Goal: Information Seeking & Learning: Check status

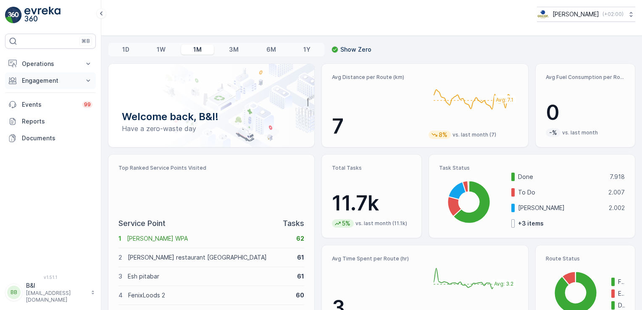
click at [56, 83] on p "Engagement" at bounding box center [50, 81] width 57 height 8
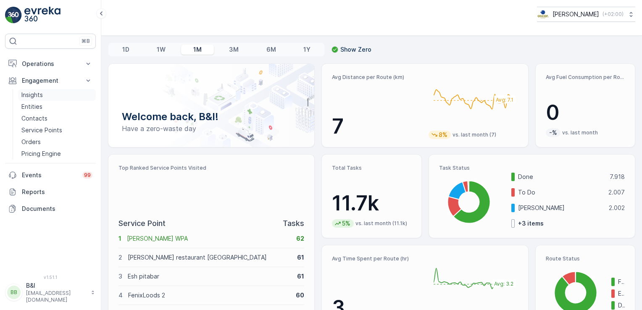
click at [30, 92] on p "Insights" at bounding box center [31, 95] width 21 height 8
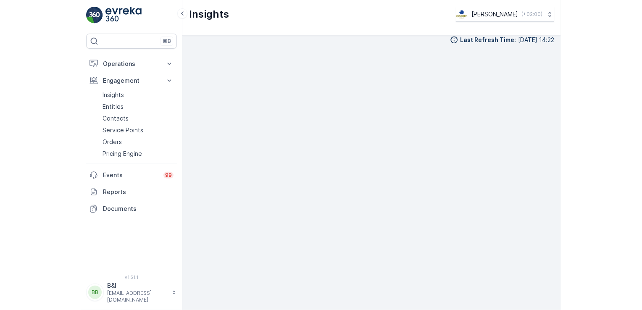
scroll to position [7, 0]
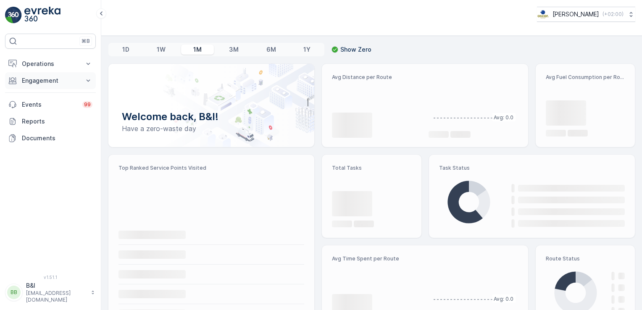
click at [52, 86] on button "Engagement" at bounding box center [50, 80] width 91 height 17
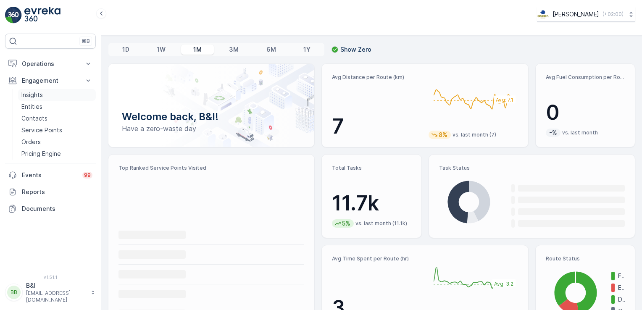
click at [37, 98] on p "Insights" at bounding box center [31, 95] width 21 height 8
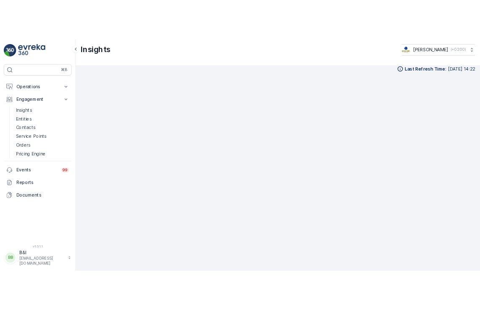
scroll to position [7, 0]
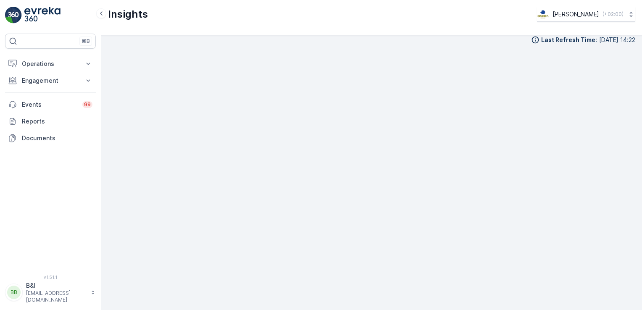
scroll to position [7, 0]
